Goal: Information Seeking & Learning: Learn about a topic

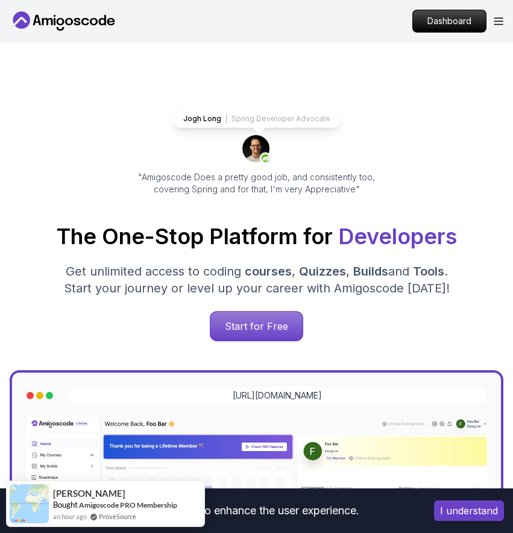
click at [51, 20] on icon at bounding box center [47, 21] width 11 height 7
click at [498, 27] on div "Dashboard" at bounding box center [457, 21] width 91 height 23
click at [500, 19] on icon "Open Menu" at bounding box center [499, 21] width 10 height 8
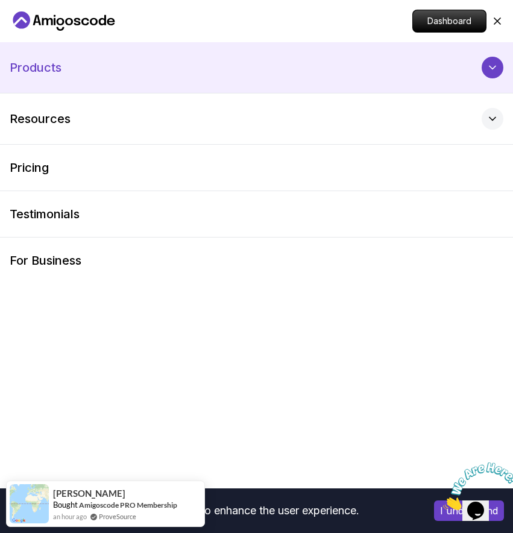
click at [238, 66] on button "Products" at bounding box center [256, 67] width 513 height 51
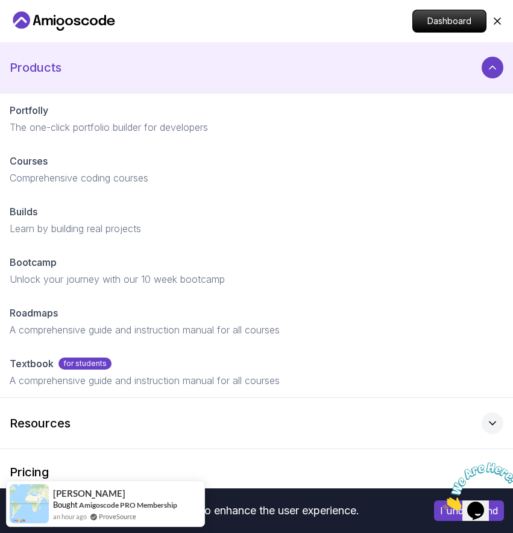
click at [238, 66] on button "Products" at bounding box center [256, 67] width 513 height 51
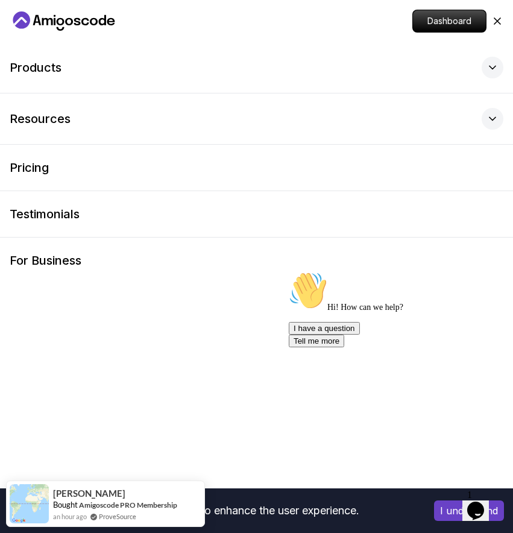
click at [57, 20] on icon "Home page" at bounding box center [61, 21] width 8 height 7
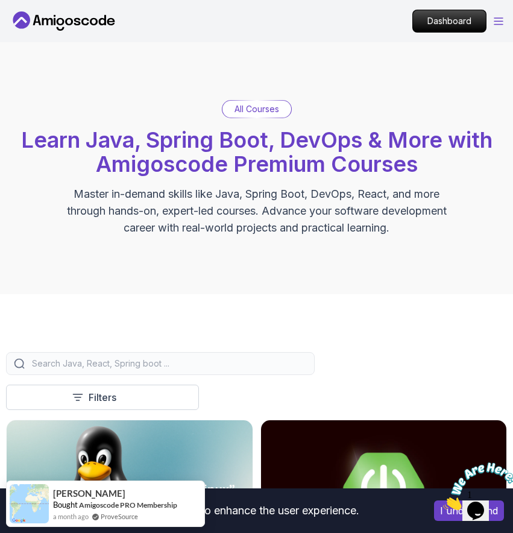
click at [501, 20] on icon "Open Menu" at bounding box center [499, 21] width 10 height 8
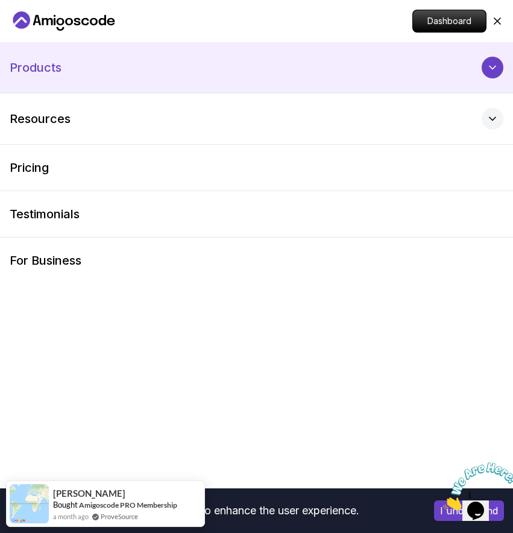
click at [498, 68] on div at bounding box center [493, 68] width 22 height 22
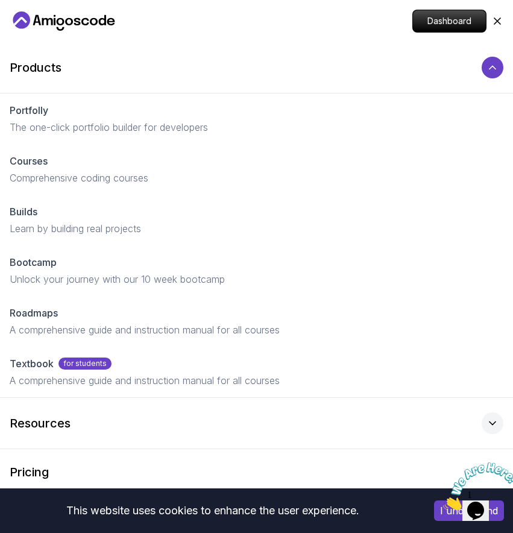
click at [77, 22] on icon "Home page" at bounding box center [64, 20] width 108 height 19
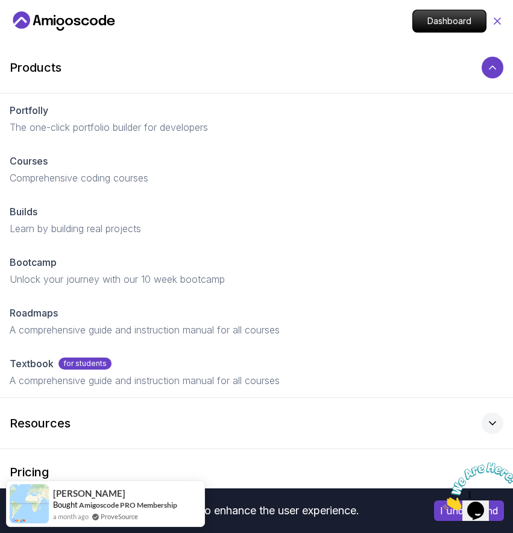
click at [494, 19] on icon at bounding box center [497, 21] width 6 height 6
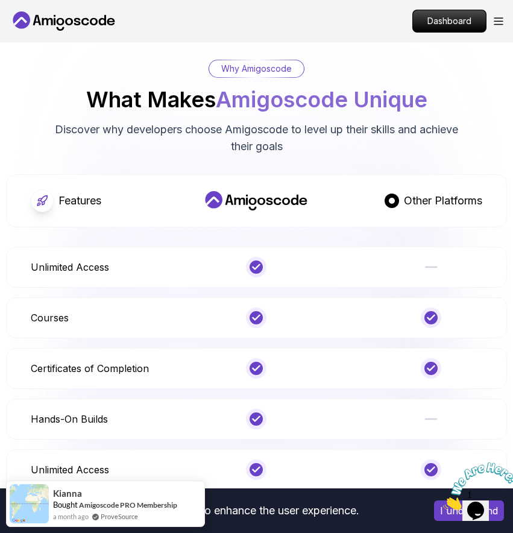
scroll to position [5139, 0]
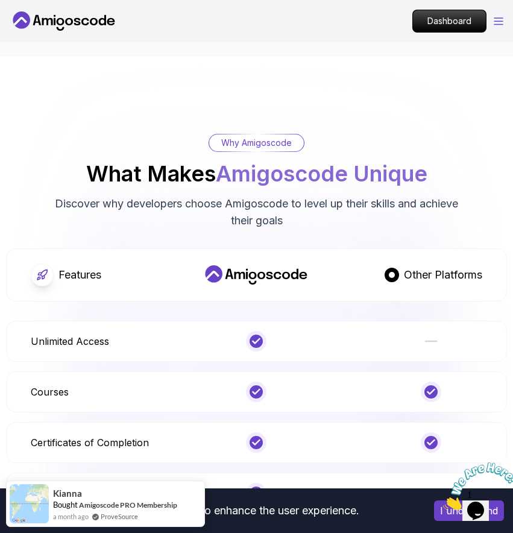
click at [498, 18] on icon "Open Menu" at bounding box center [499, 21] width 10 height 8
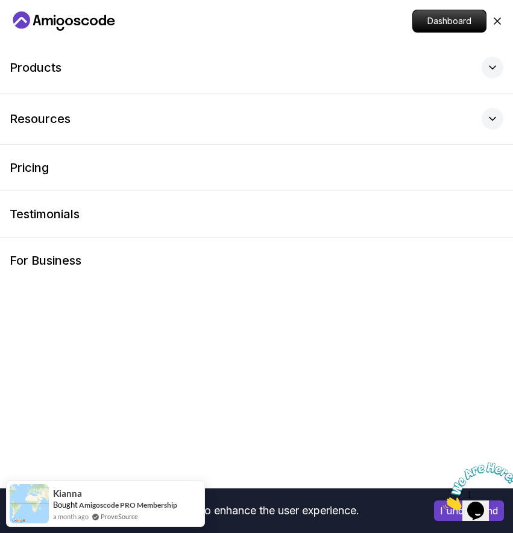
click at [31, 24] on icon "Home page" at bounding box center [64, 20] width 108 height 19
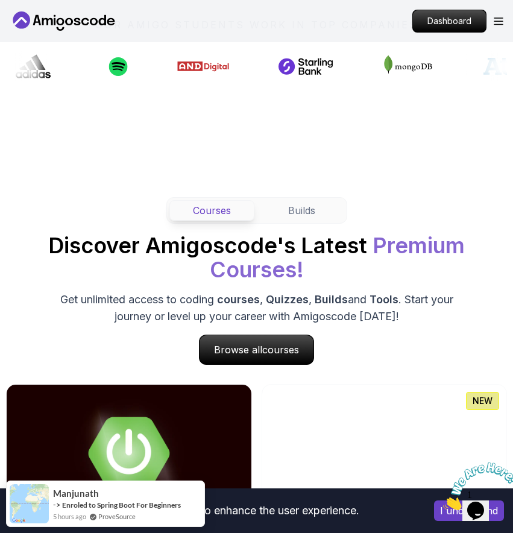
scroll to position [819, 0]
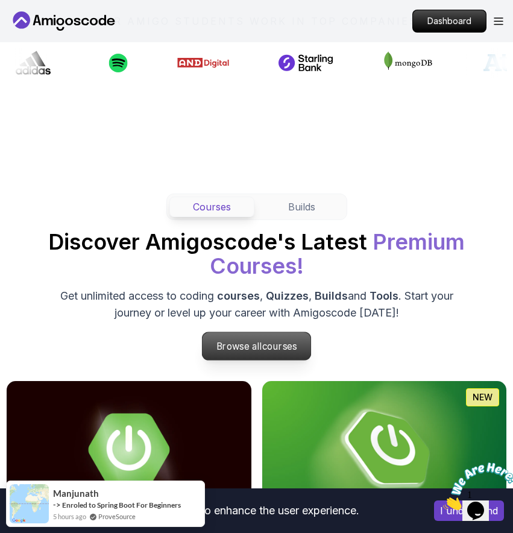
click at [267, 342] on span "courses" at bounding box center [279, 346] width 35 height 11
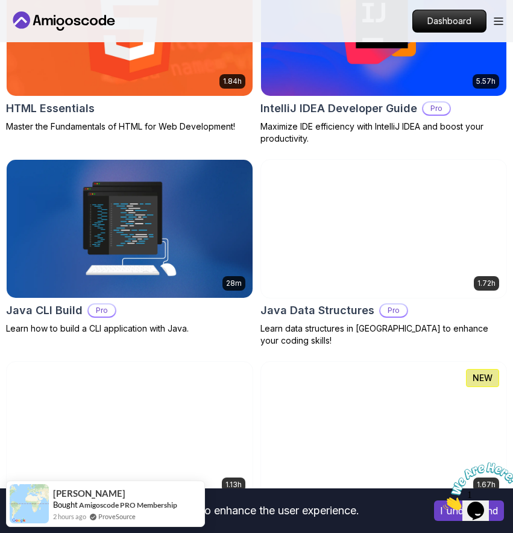
scroll to position [2312, 0]
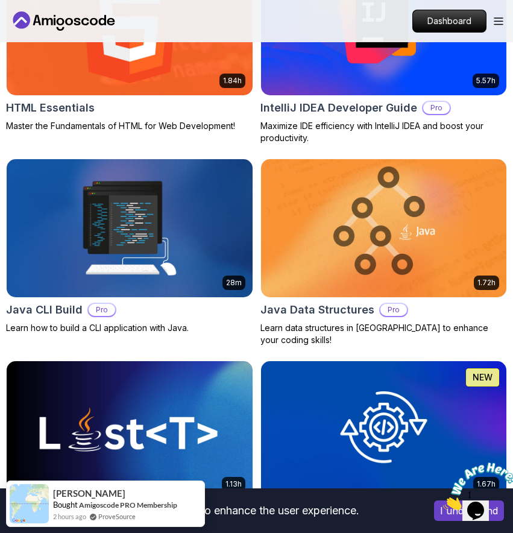
click at [189, 67] on img at bounding box center [130, 26] width 258 height 145
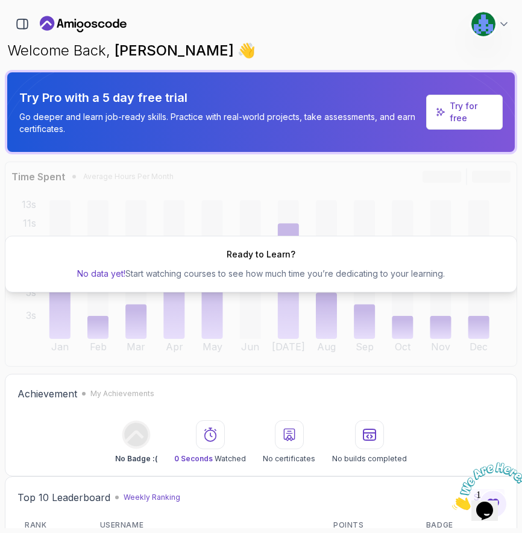
click at [483, 31] on img at bounding box center [483, 24] width 24 height 24
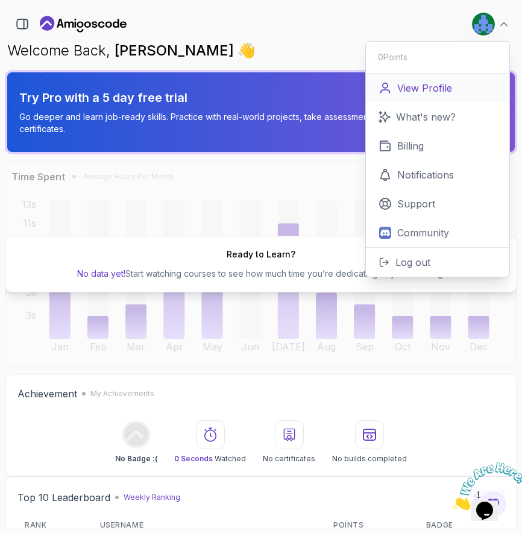
click at [441, 96] on link "View Profile" at bounding box center [437, 88] width 143 height 29
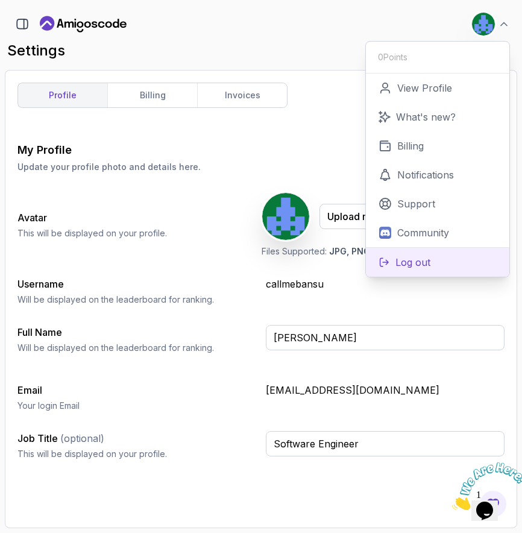
click at [415, 257] on p "Log out" at bounding box center [412, 262] width 35 height 14
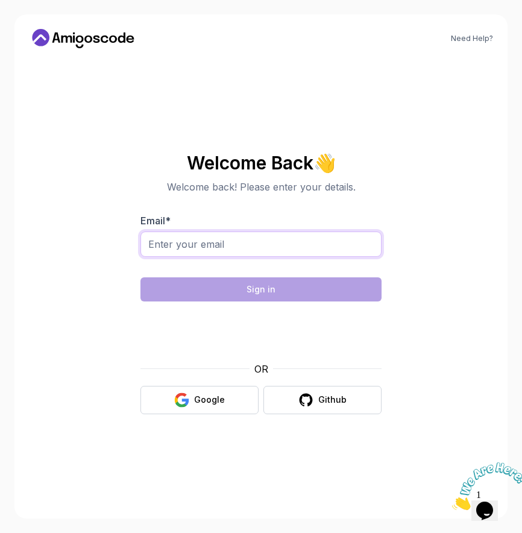
click at [224, 260] on div at bounding box center [260, 250] width 241 height 39
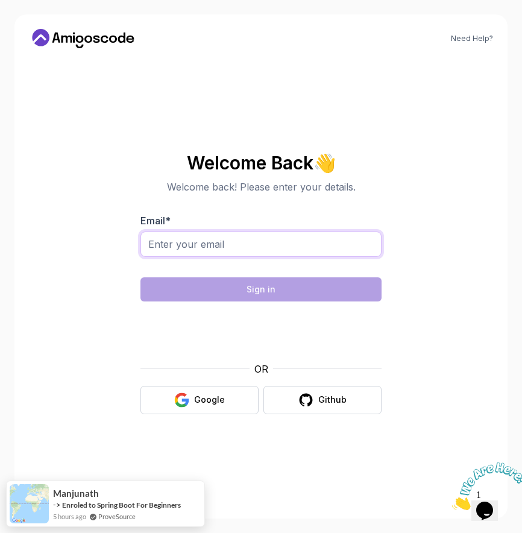
type input "jpatel19762001@gmail.com"
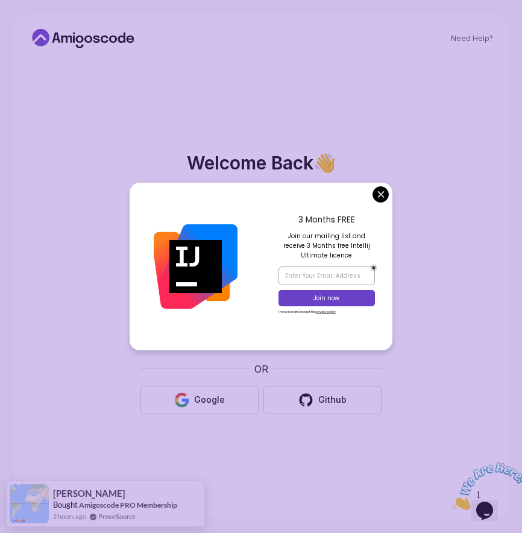
click at [381, 196] on body "Need Help? Welcome Back 👋 Welcome back! Please enter your details. Email * jpat…" at bounding box center [261, 266] width 522 height 533
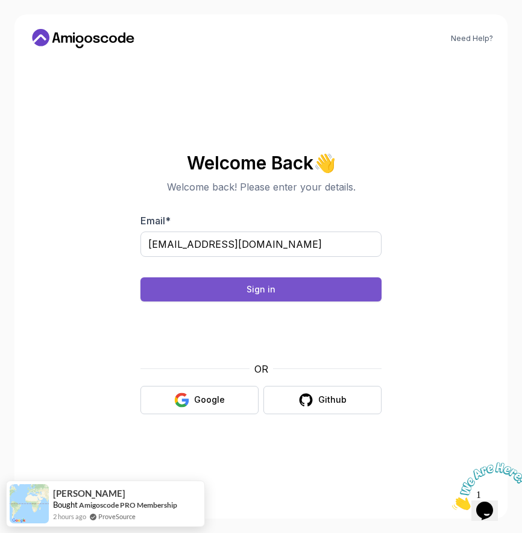
click at [315, 289] on button "Sign in" at bounding box center [260, 289] width 241 height 24
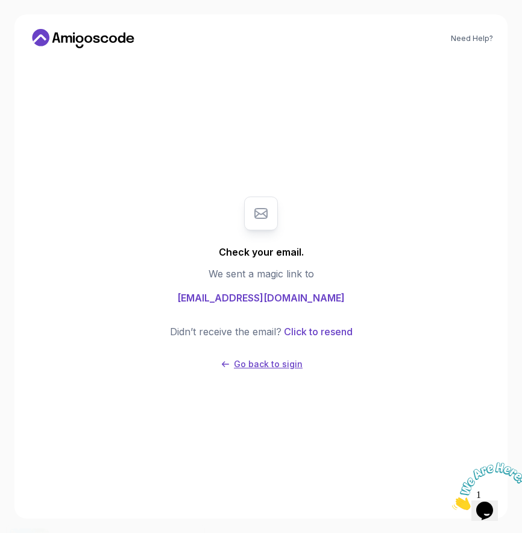
click at [267, 359] on p "Go back to sigin" at bounding box center [268, 364] width 69 height 12
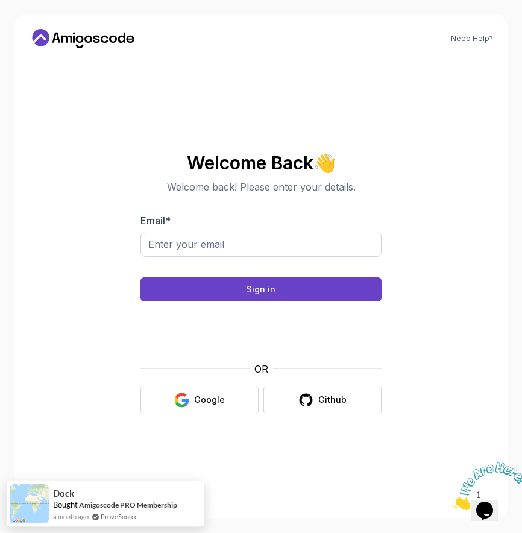
click at [262, 367] on p "OR" at bounding box center [261, 369] width 14 height 14
click at [208, 395] on div "Google" at bounding box center [209, 400] width 31 height 12
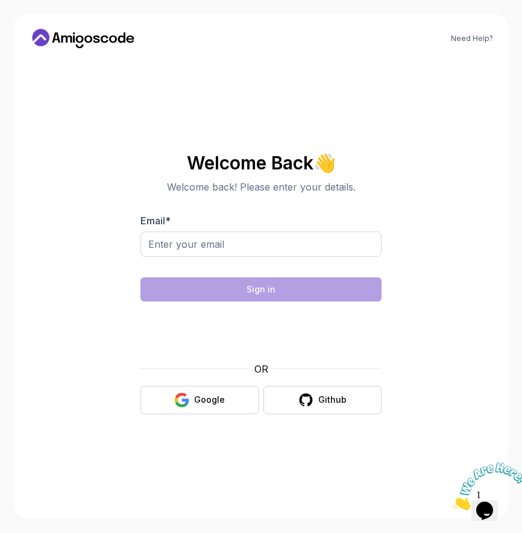
click at [339, 139] on div "Welcome Back 👋 Welcome back! Please enter your details. Email * Sign in OR Goog…" at bounding box center [260, 283] width 405 height 441
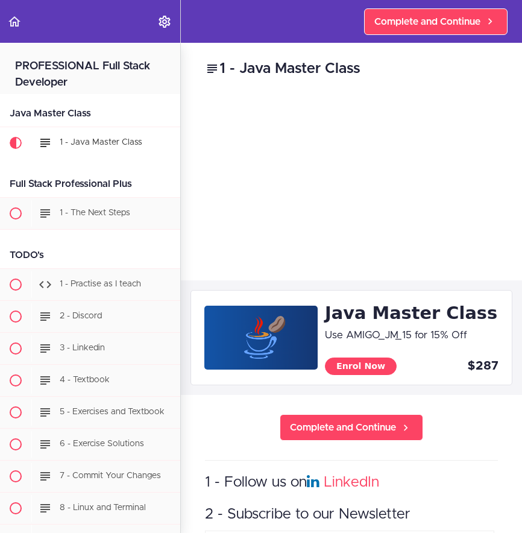
scroll to position [78, 0]
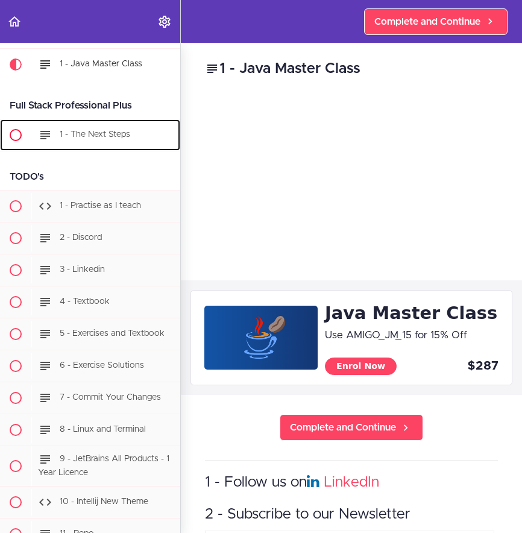
click at [87, 141] on div "1 - The Next Steps" at bounding box center [105, 135] width 149 height 27
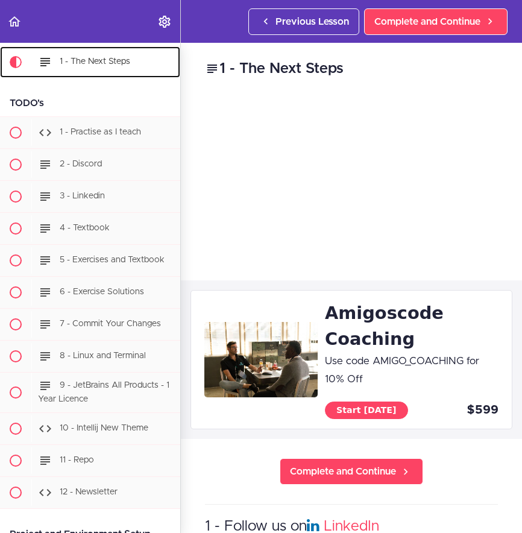
scroll to position [152, 0]
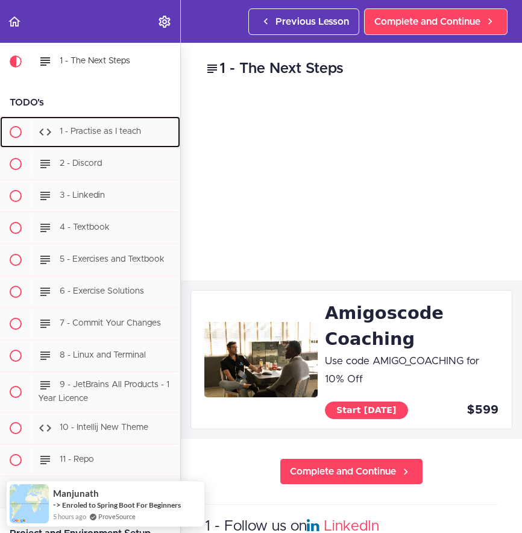
click at [87, 141] on div "1 - Practise as I teach" at bounding box center [105, 132] width 149 height 27
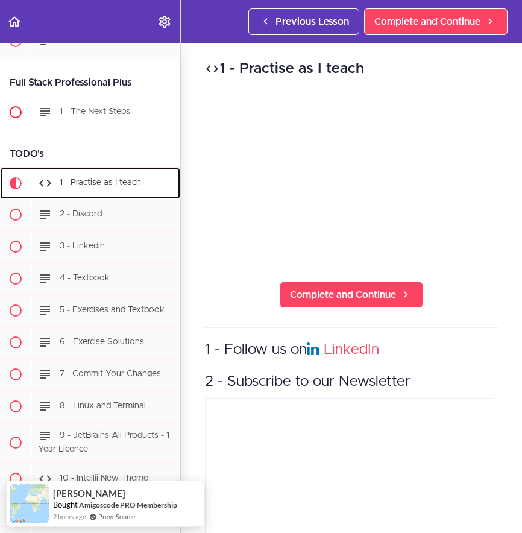
scroll to position [100, 0]
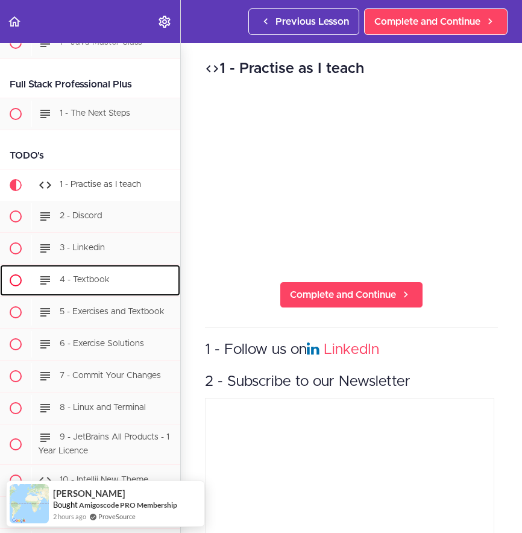
click at [88, 283] on span "4 - Textbook" at bounding box center [85, 279] width 50 height 8
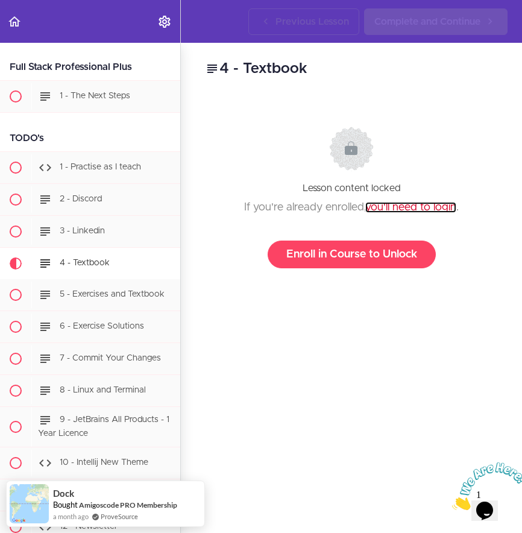
click at [397, 204] on link "you'll need to login" at bounding box center [410, 207] width 91 height 11
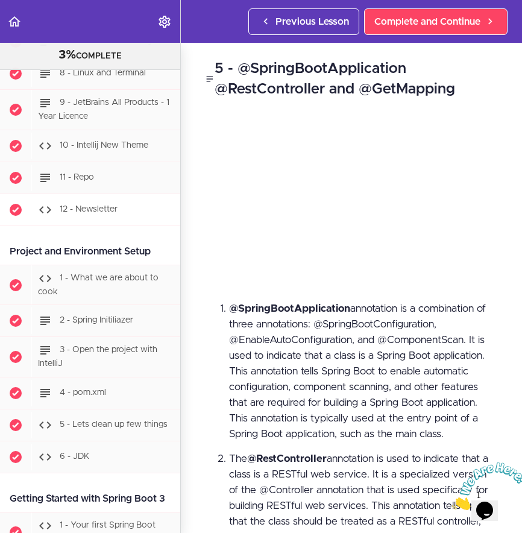
scroll to position [498, 0]
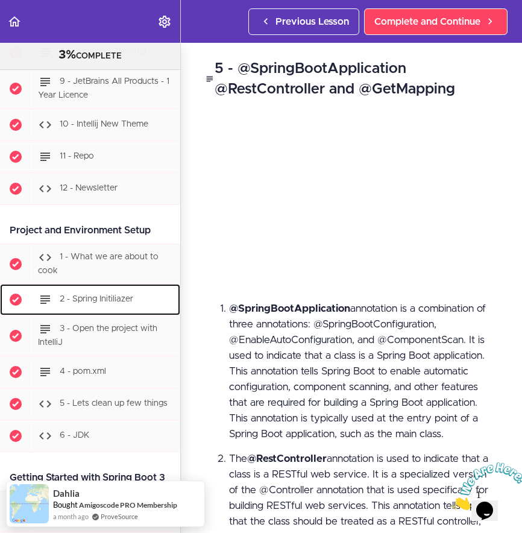
click at [104, 301] on span "2 - Spring Initiliazer" at bounding box center [97, 299] width 74 height 8
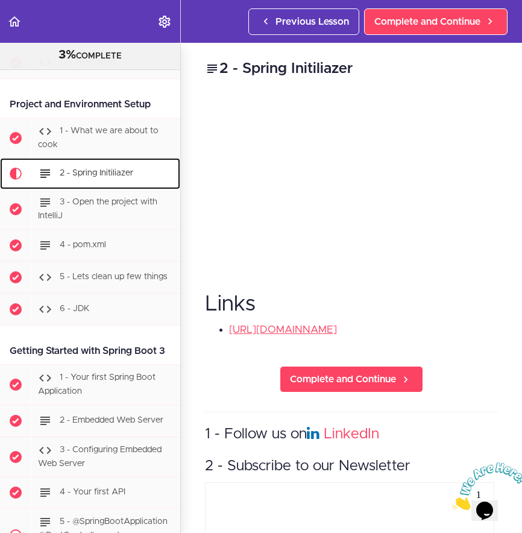
scroll to position [612, 0]
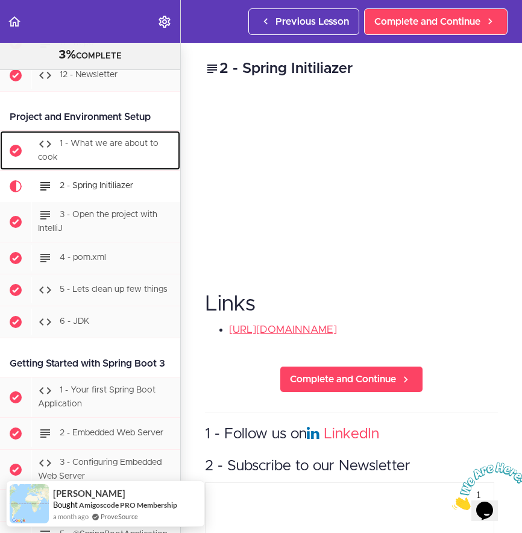
click at [123, 147] on span "1 - What we are about to cook" at bounding box center [98, 150] width 121 height 22
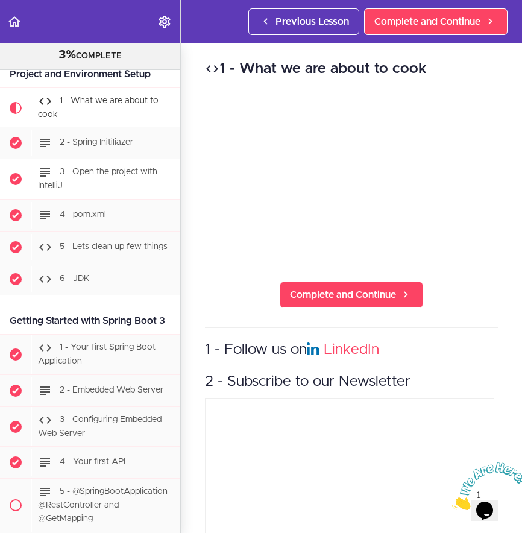
scroll to position [648, 0]
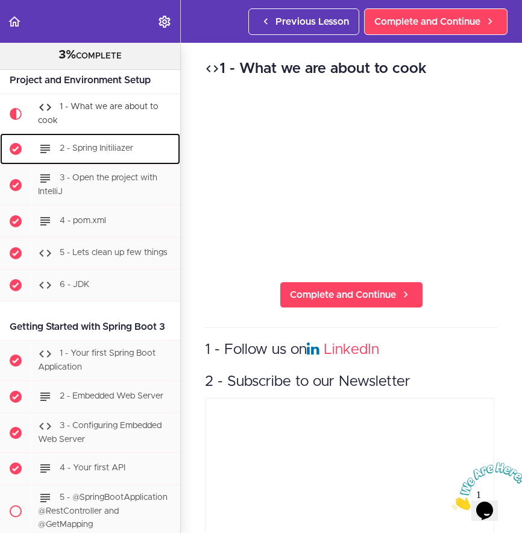
click at [90, 145] on span "2 - Spring Initiliazer" at bounding box center [97, 149] width 74 height 8
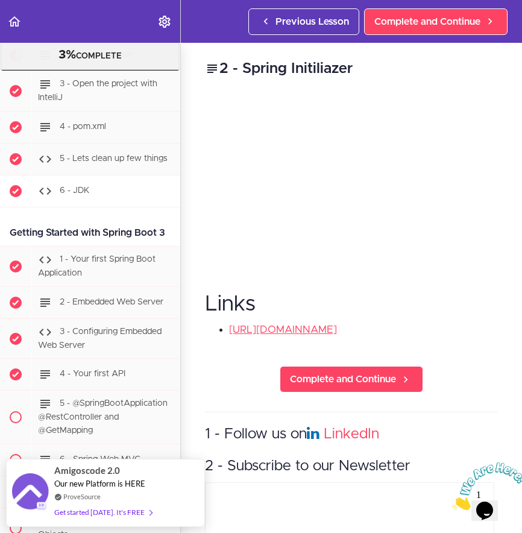
scroll to position [745, 0]
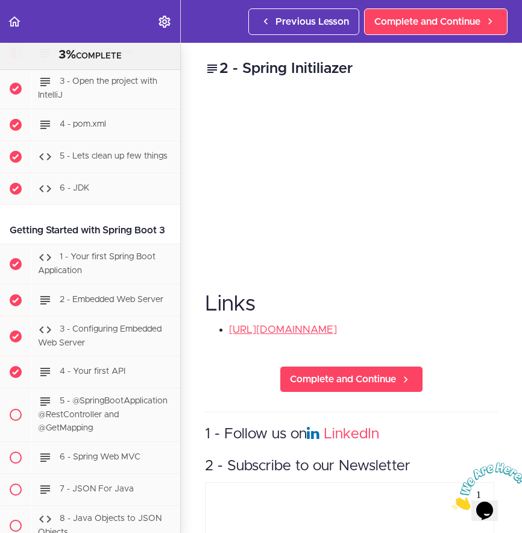
click at [355, 281] on div "Links https://start.spring.io/" at bounding box center [351, 313] width 293 height 67
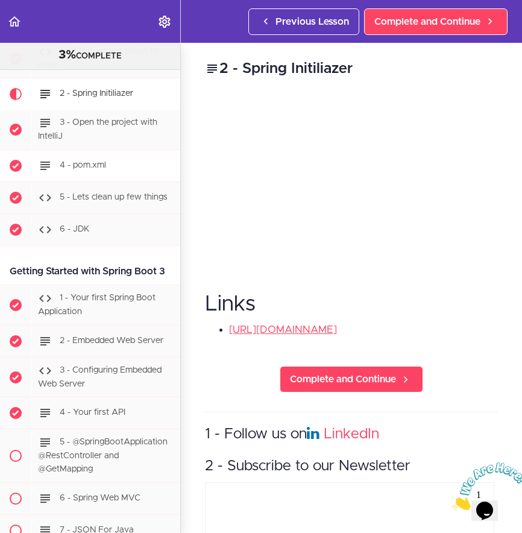
scroll to position [710, 0]
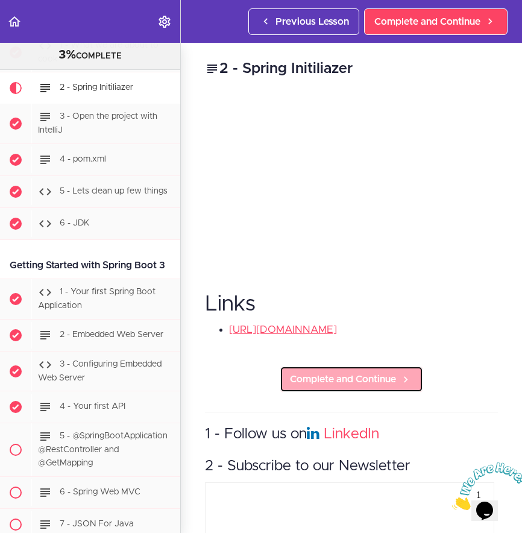
click at [366, 383] on span "Complete and Continue" at bounding box center [343, 379] width 106 height 14
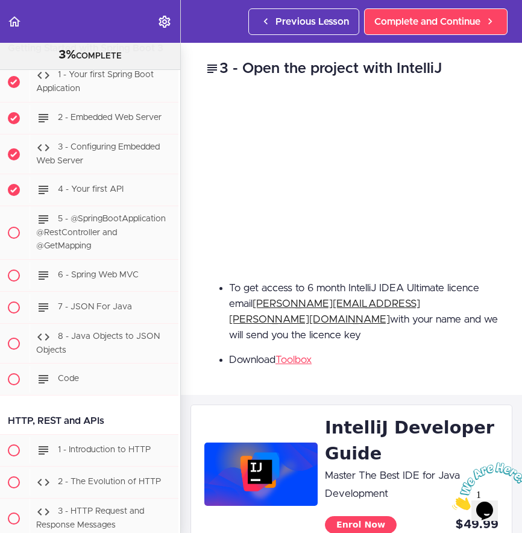
scroll to position [929, 2]
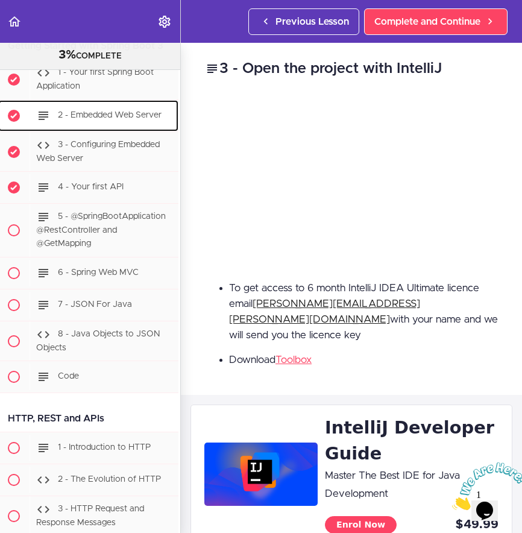
click at [128, 119] on span "2 - Embedded Web Server" at bounding box center [110, 115] width 104 height 8
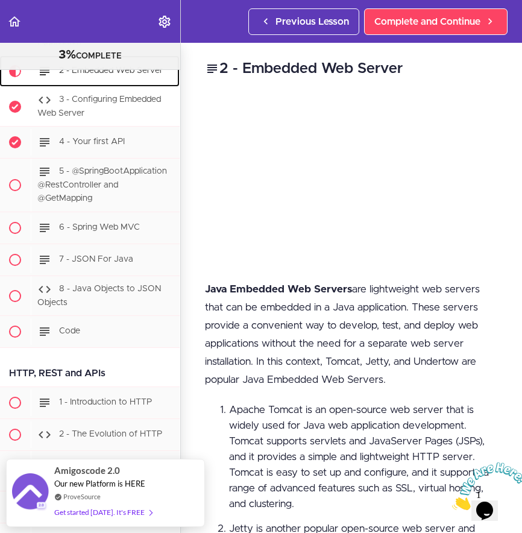
scroll to position [971, 1]
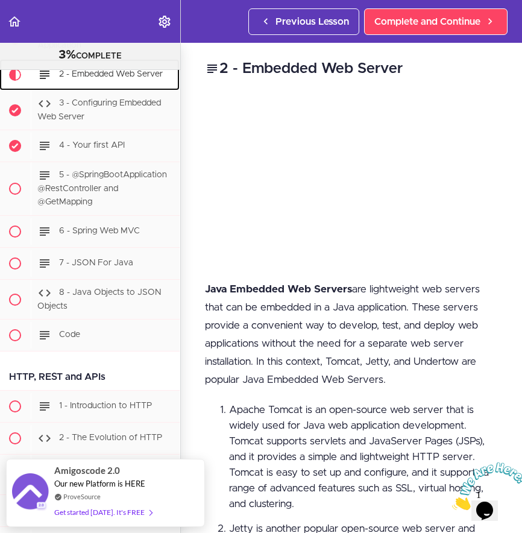
click at [116, 78] on span "2 - Embedded Web Server" at bounding box center [111, 74] width 104 height 8
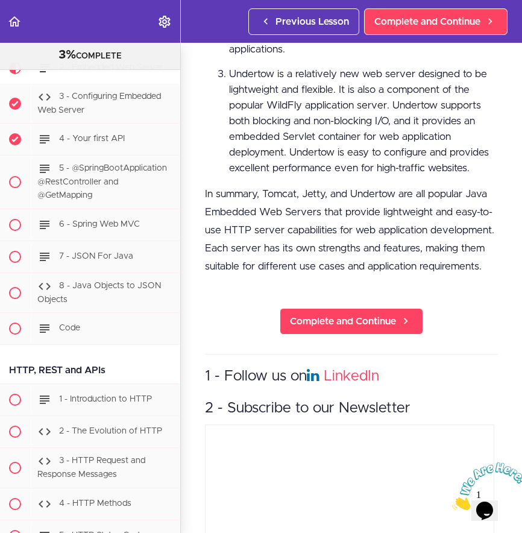
scroll to position [621, 0]
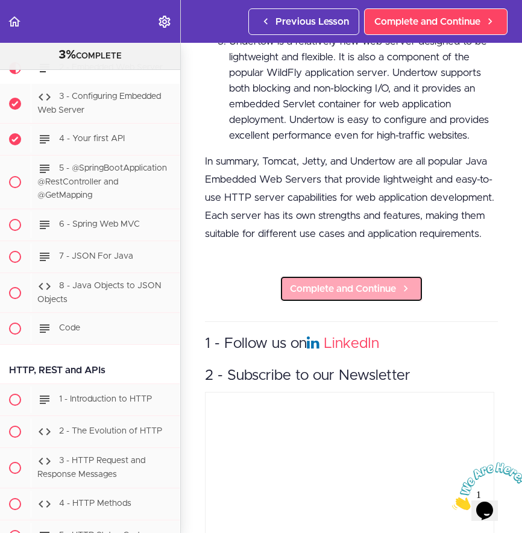
click at [374, 281] on span "Complete and Continue" at bounding box center [343, 288] width 106 height 14
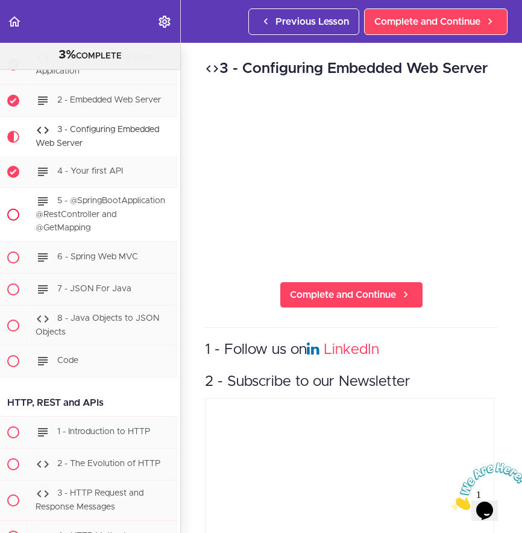
scroll to position [937, 3]
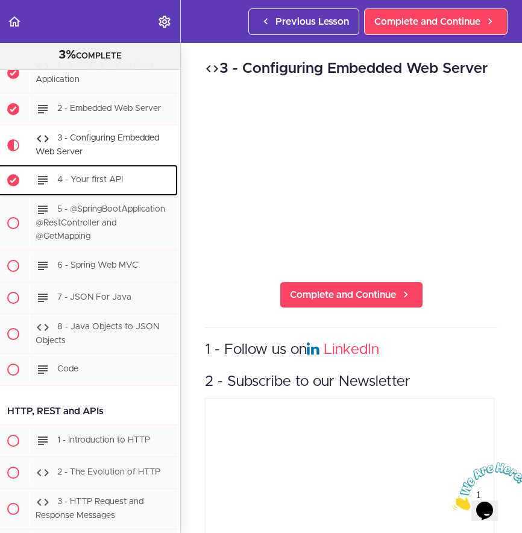
click at [74, 184] on span "4 - Your first API" at bounding box center [90, 180] width 66 height 8
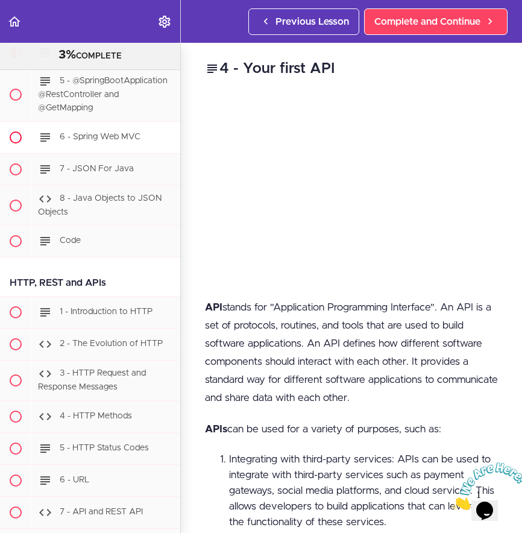
scroll to position [1066, 0]
click at [19, 100] on span at bounding box center [16, 94] width 12 height 12
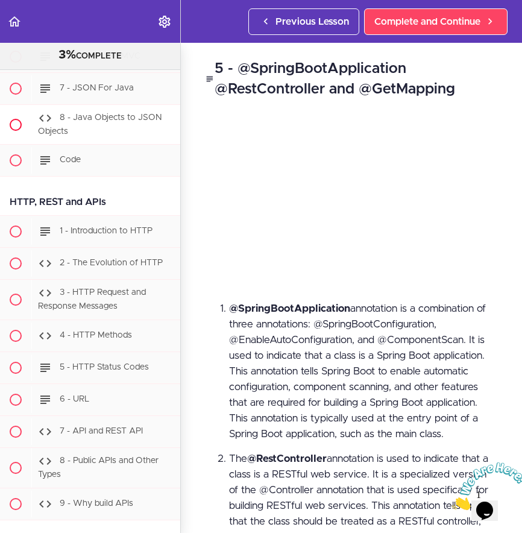
scroll to position [1150, 0]
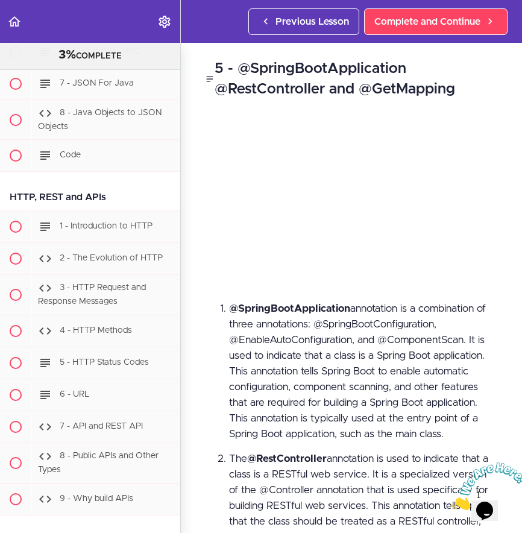
click at [481, 83] on h2 "5 - @SpringBootApplication @RestController and @GetMapping" at bounding box center [351, 78] width 293 height 41
drag, startPoint x: 286, startPoint y: 297, endPoint x: 263, endPoint y: 297, distance: 22.9
click at [278, 297] on div "5 - @SpringBootApplication @RestController and @GetMapping @SpringBootApplicati…" at bounding box center [351, 288] width 341 height 490
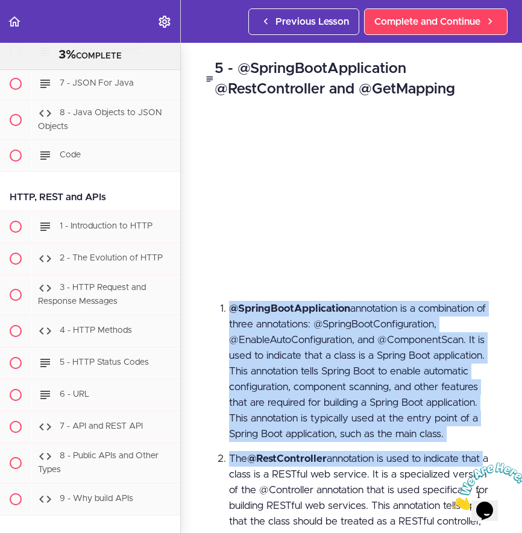
scroll to position [0, 5]
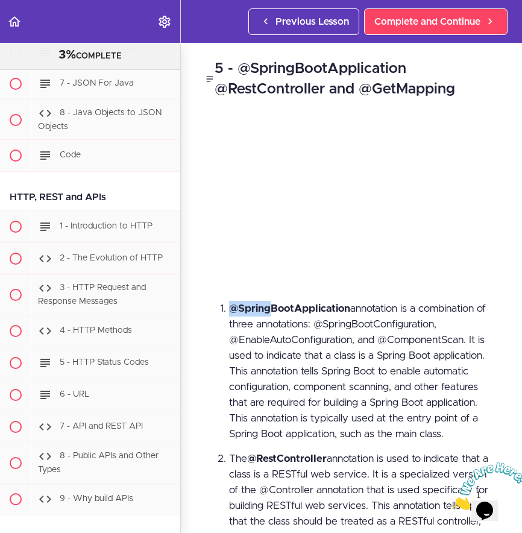
drag, startPoint x: 217, startPoint y: 297, endPoint x: 267, endPoint y: 298, distance: 50.0
click at [267, 298] on div "5 - @SpringBootApplication @RestController and @GetMapping @SpringBootApplicati…" at bounding box center [351, 288] width 341 height 490
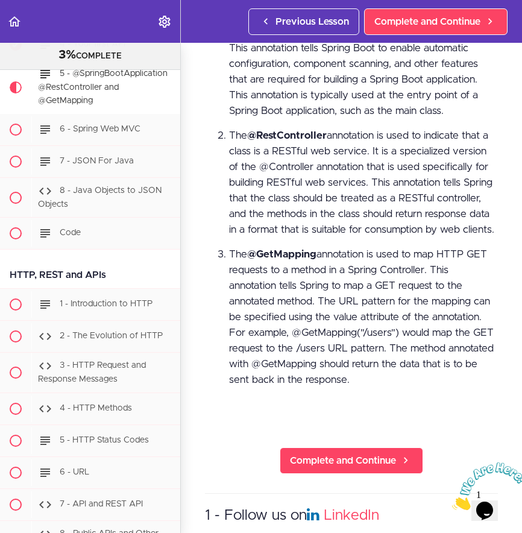
scroll to position [328, 3]
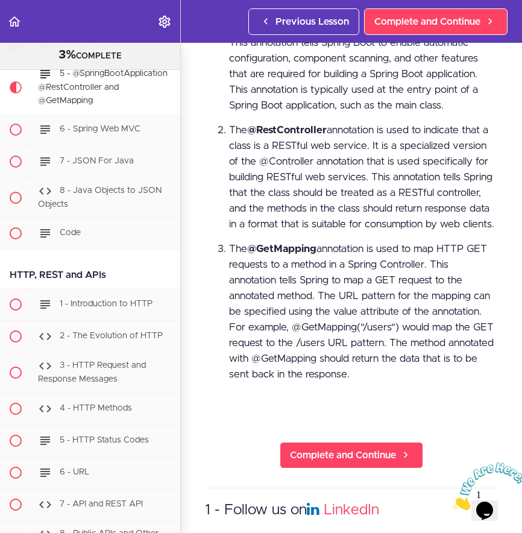
drag, startPoint x: 378, startPoint y: 143, endPoint x: 336, endPoint y: 236, distance: 101.7
click at [339, 232] on li "The @RestController annotation is used to indicate that a class is a RESTful we…" at bounding box center [363, 177] width 269 height 110
click at [336, 232] on li "The @RestController annotation is used to indicate that a class is a RESTful we…" at bounding box center [363, 177] width 269 height 110
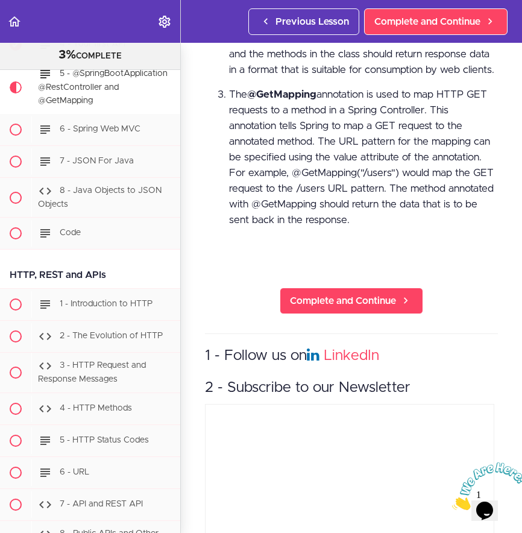
scroll to position [486, 1]
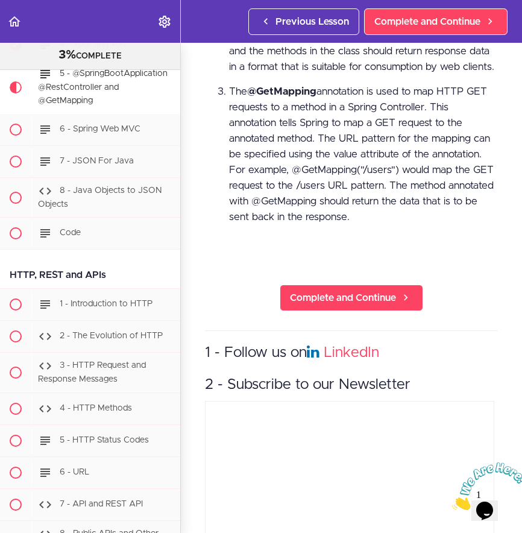
drag, startPoint x: 298, startPoint y: 64, endPoint x: 323, endPoint y: 80, distance: 30.1
click at [323, 75] on li "The @RestController annotation is used to indicate that a class is a RESTful we…" at bounding box center [363, 20] width 269 height 110
click at [272, 75] on li "The @RestController annotation is used to indicate that a class is a RESTful we…" at bounding box center [363, 20] width 269 height 110
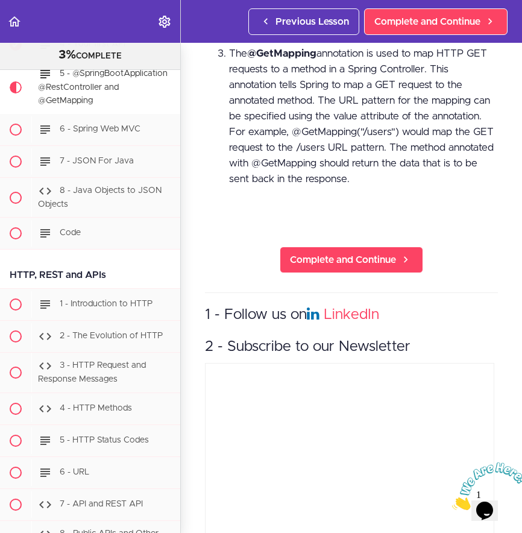
scroll to position [531, 1]
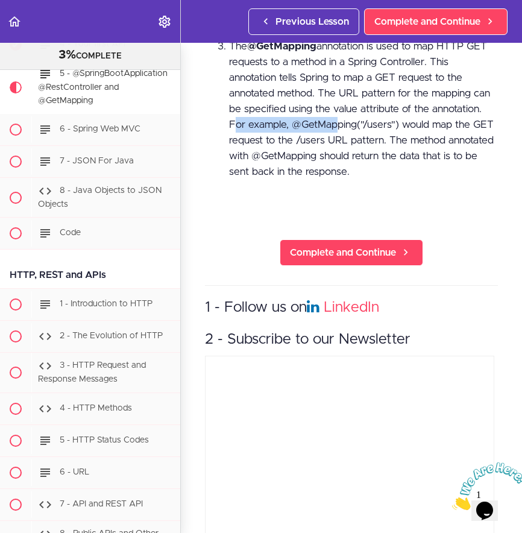
drag, startPoint x: 227, startPoint y: 137, endPoint x: 328, endPoint y: 139, distance: 100.7
click at [328, 139] on li "The @GetMapping annotation is used to map HTTP GET requests to a method in a Sp…" at bounding box center [363, 109] width 269 height 141
click at [288, 138] on li "The @GetMapping annotation is used to map HTTP GET requests to a method in a Sp…" at bounding box center [363, 109] width 269 height 141
drag, startPoint x: 292, startPoint y: 137, endPoint x: 398, endPoint y: 139, distance: 106.1
click at [398, 139] on li "The @GetMapping annotation is used to map HTTP GET requests to a method in a Sp…" at bounding box center [363, 109] width 269 height 141
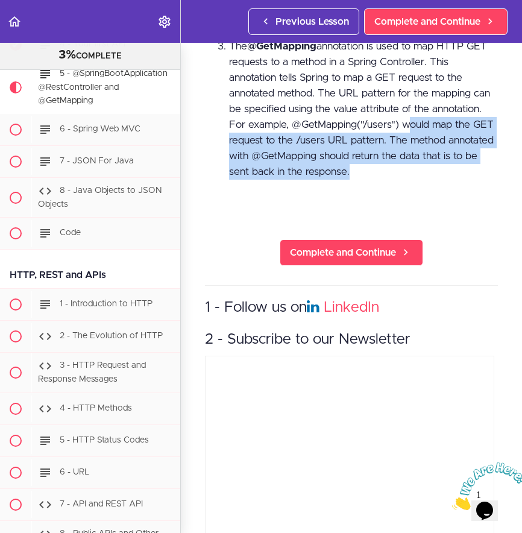
drag, startPoint x: 403, startPoint y: 139, endPoint x: 380, endPoint y: 180, distance: 46.7
click at [380, 180] on li "The @GetMapping annotation is used to map HTTP GET requests to a method in a Sp…" at bounding box center [363, 109] width 269 height 141
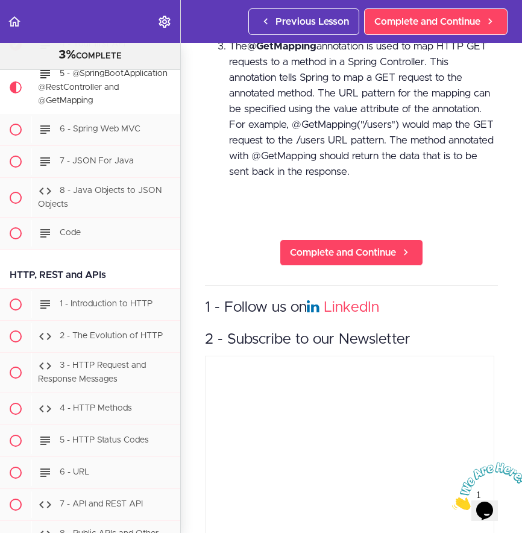
click at [323, 152] on li "The @GetMapping annotation is used to map HTTP GET requests to a method in a Sp…" at bounding box center [363, 109] width 269 height 141
drag, startPoint x: 323, startPoint y: 152, endPoint x: 297, endPoint y: 154, distance: 26.6
click at [297, 154] on li "The @GetMapping annotation is used to map HTTP GET requests to a method in a Sp…" at bounding box center [363, 109] width 269 height 141
drag, startPoint x: 329, startPoint y: 155, endPoint x: 382, endPoint y: 152, distance: 53.1
click at [382, 153] on li "The @GetMapping annotation is used to map HTTP GET requests to a method in a Sp…" at bounding box center [363, 109] width 269 height 141
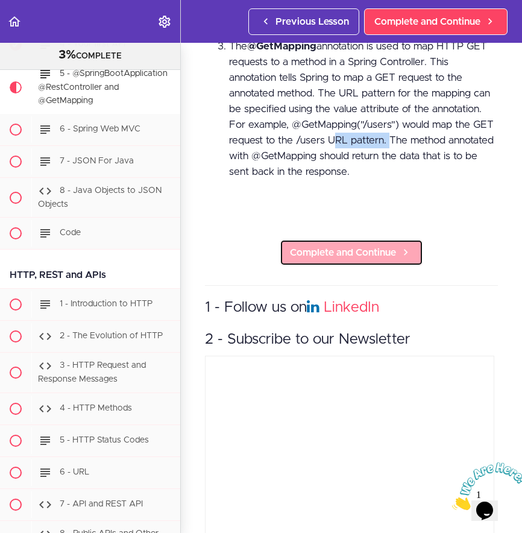
click at [331, 260] on span "Complete and Continue" at bounding box center [343, 252] width 106 height 14
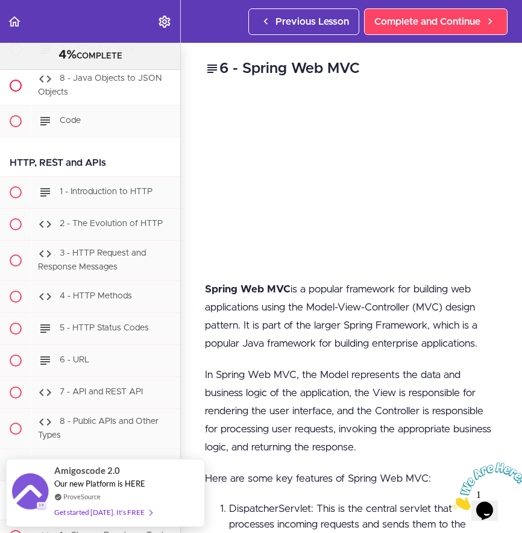
scroll to position [1182, 0]
